Goal: Check status

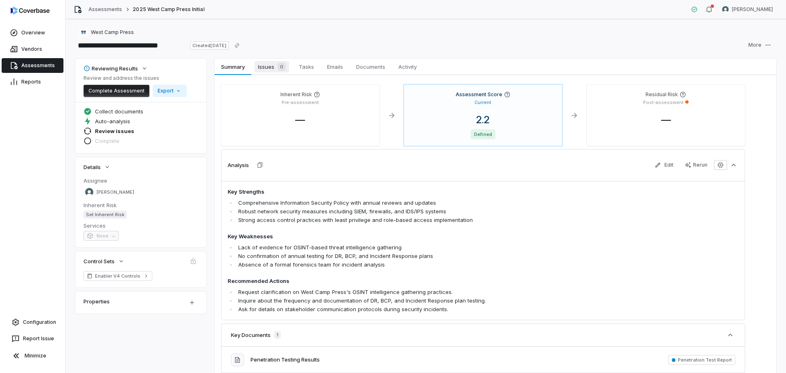
click at [265, 61] on span "Issues 0" at bounding box center [272, 66] width 34 height 11
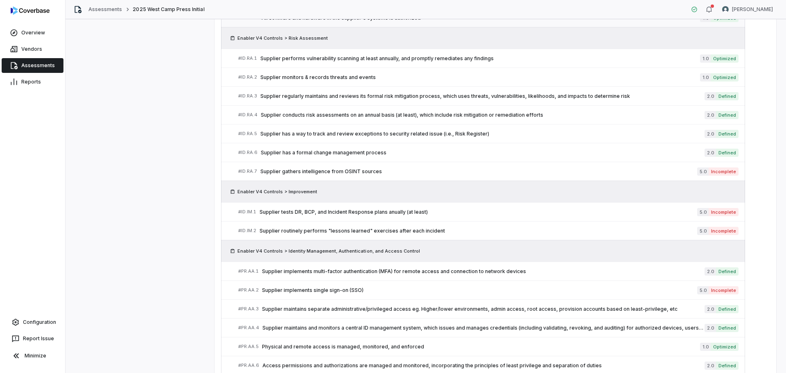
scroll to position [764, 0]
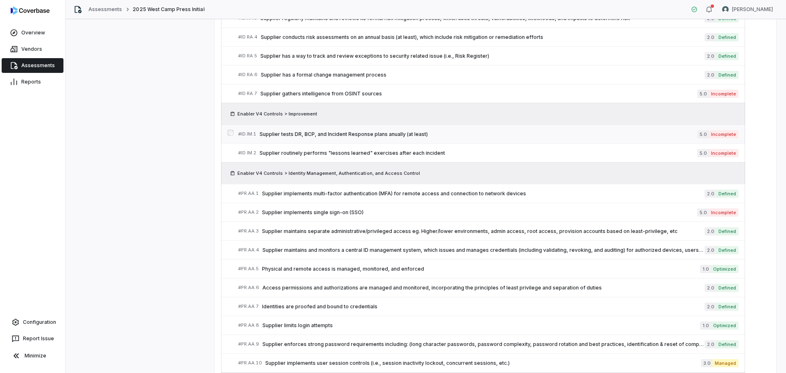
click at [403, 132] on span "Supplier tests DR, BCP, and Incident Response plans anually (at least)" at bounding box center [477, 134] width 437 height 7
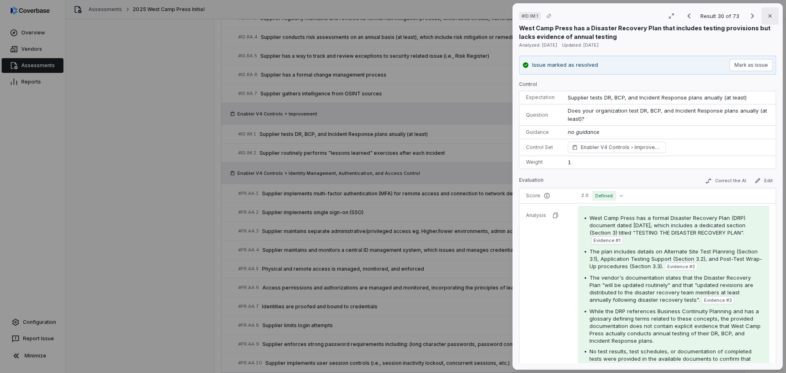
click at [768, 15] on icon "button" at bounding box center [769, 16] width 7 height 7
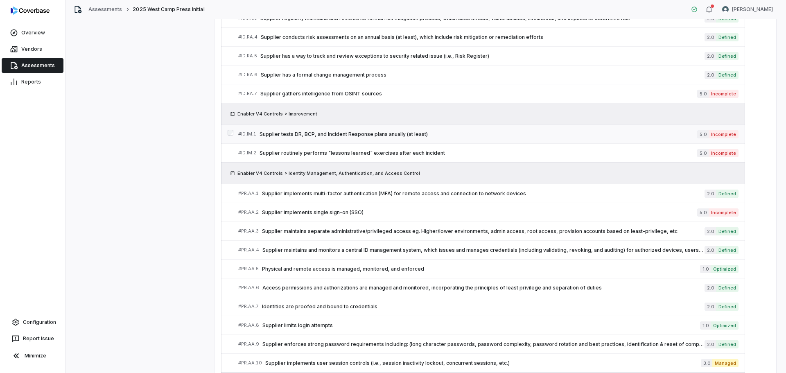
click at [658, 135] on span "Supplier tests DR, BCP, and Incident Response plans anually (at least)" at bounding box center [477, 134] width 437 height 7
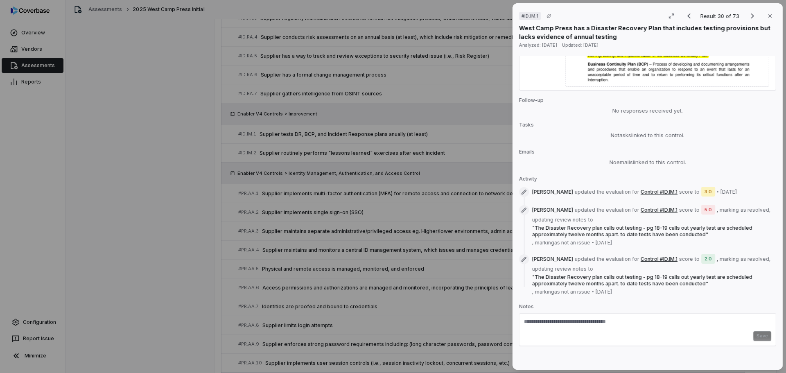
scroll to position [1196, 0]
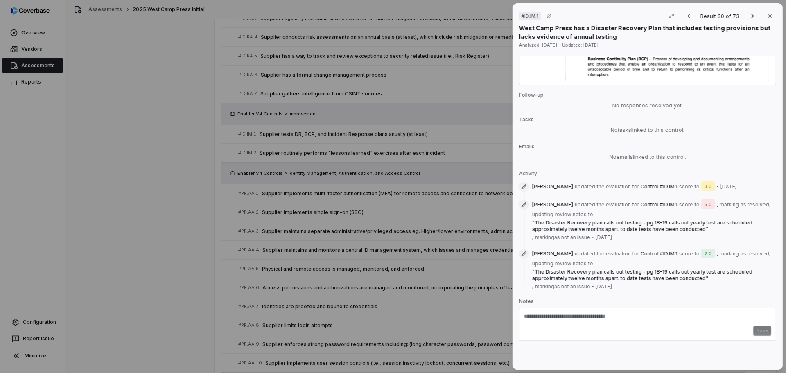
click at [432, 148] on div "# ID.IM.1 Result 30 of 73 Close West Camp Press has a Disaster Recovery Plan th…" at bounding box center [393, 186] width 786 height 373
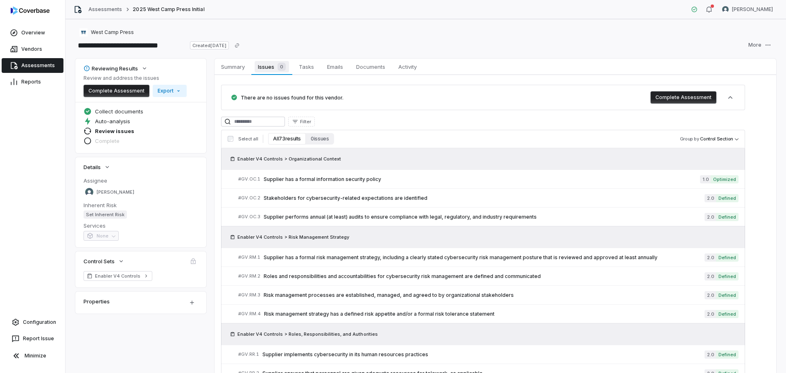
click at [268, 66] on span "Issues 0" at bounding box center [272, 66] width 34 height 11
click at [232, 70] on span "Summary" at bounding box center [233, 66] width 30 height 11
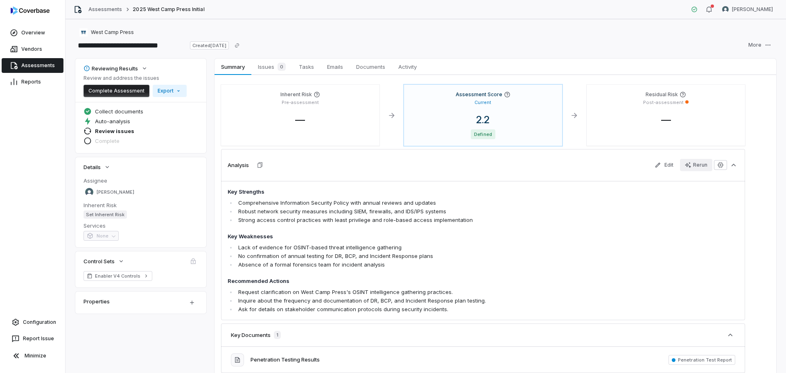
click at [694, 167] on div "Rerun" at bounding box center [696, 165] width 23 height 7
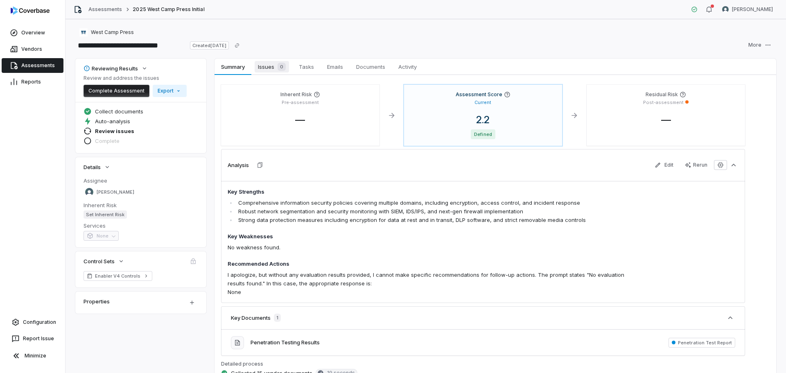
click at [272, 69] on span "Issues 0" at bounding box center [272, 66] width 34 height 11
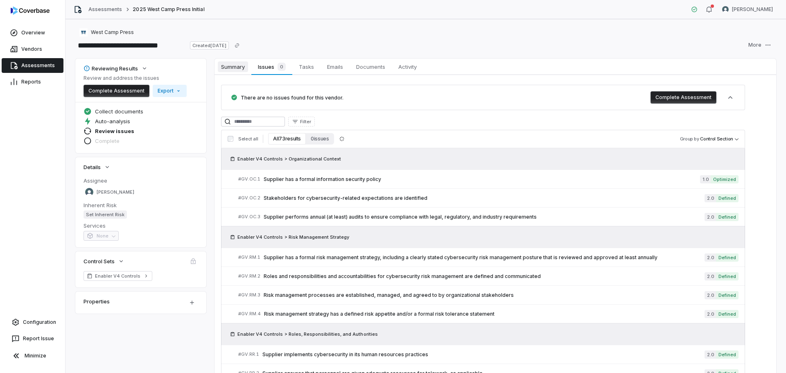
click at [230, 70] on span "Summary" at bounding box center [233, 66] width 30 height 11
